Goal: Use online tool/utility: Utilize a website feature to perform a specific function

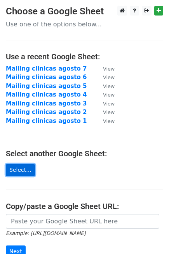
click at [19, 169] on link "Select..." at bounding box center [20, 170] width 29 height 12
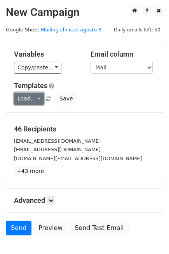
click at [35, 100] on link "Load..." at bounding box center [29, 99] width 30 height 12
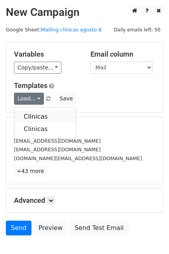
click at [34, 113] on link "Clinicas" at bounding box center [44, 117] width 61 height 12
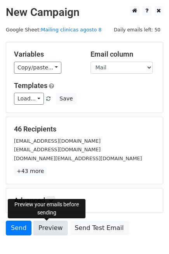
click at [50, 231] on link "Preview" at bounding box center [50, 228] width 34 height 15
